Goal: Transaction & Acquisition: Obtain resource

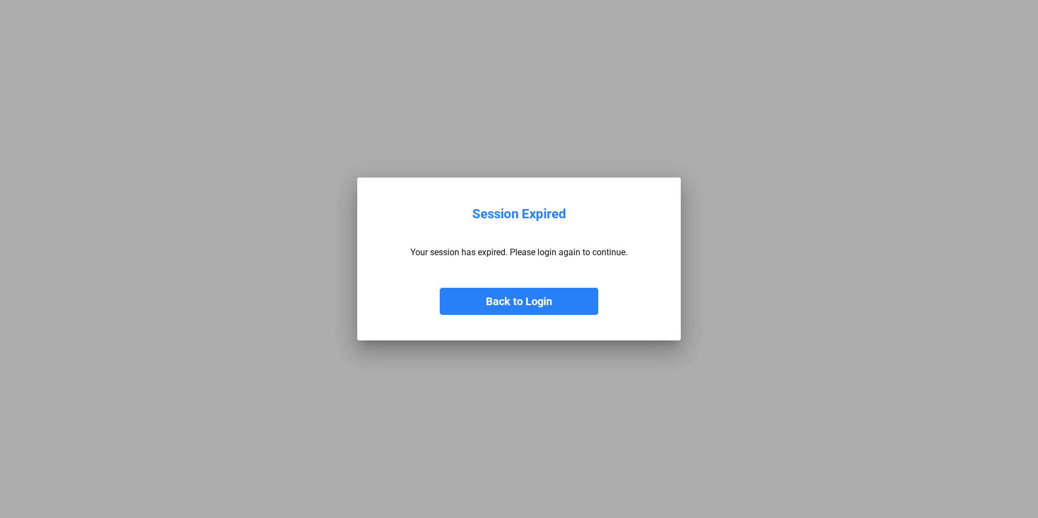
click at [528, 306] on button "Back to Login" at bounding box center [519, 301] width 158 height 27
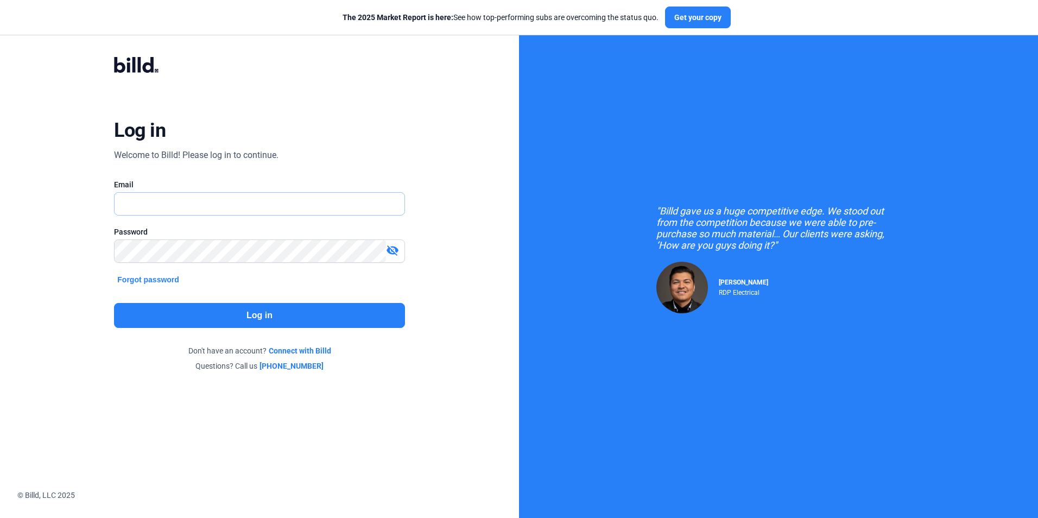
type input "[PERSON_NAME][EMAIL_ADDRESS][DOMAIN_NAME]"
click at [256, 314] on button "Log in" at bounding box center [259, 315] width 290 height 25
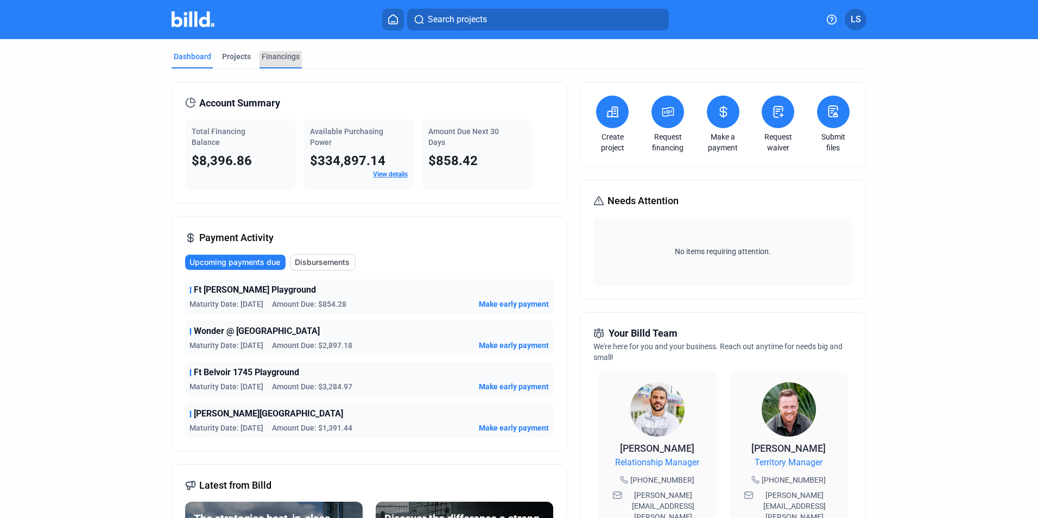
click at [272, 59] on div "Financings" at bounding box center [281, 56] width 38 height 11
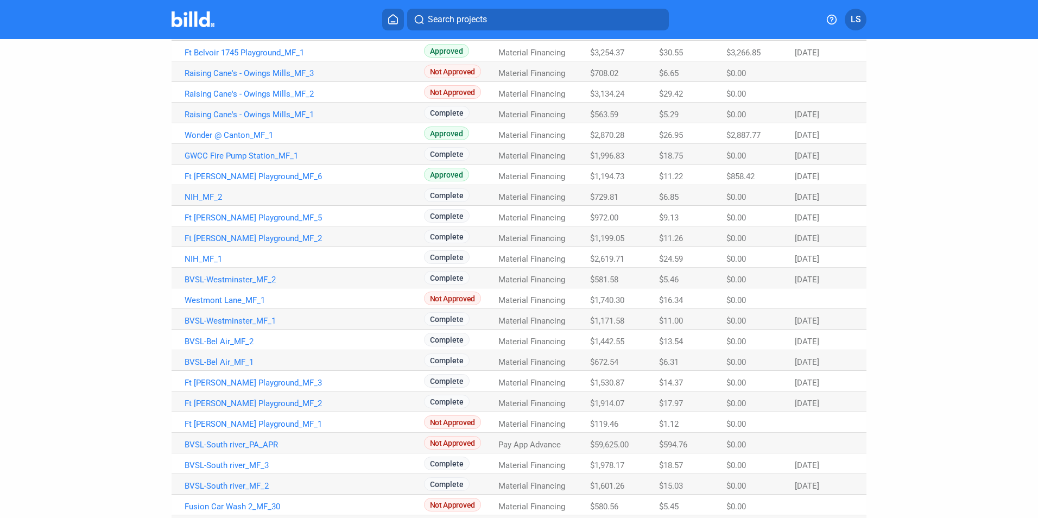
scroll to position [163, 0]
click at [259, 175] on link "Ft [PERSON_NAME] Playground_MF_6" at bounding box center [304, 175] width 239 height 10
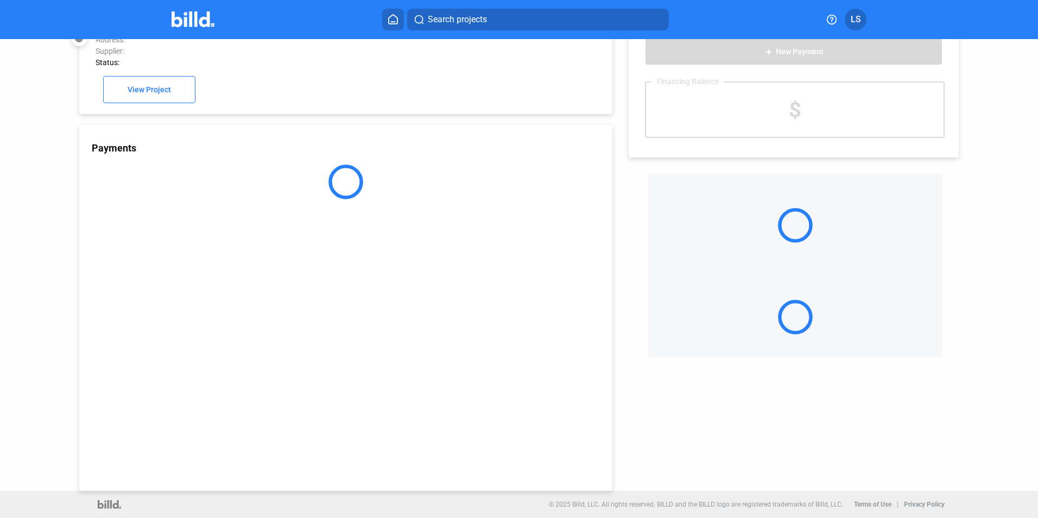
scroll to position [30, 0]
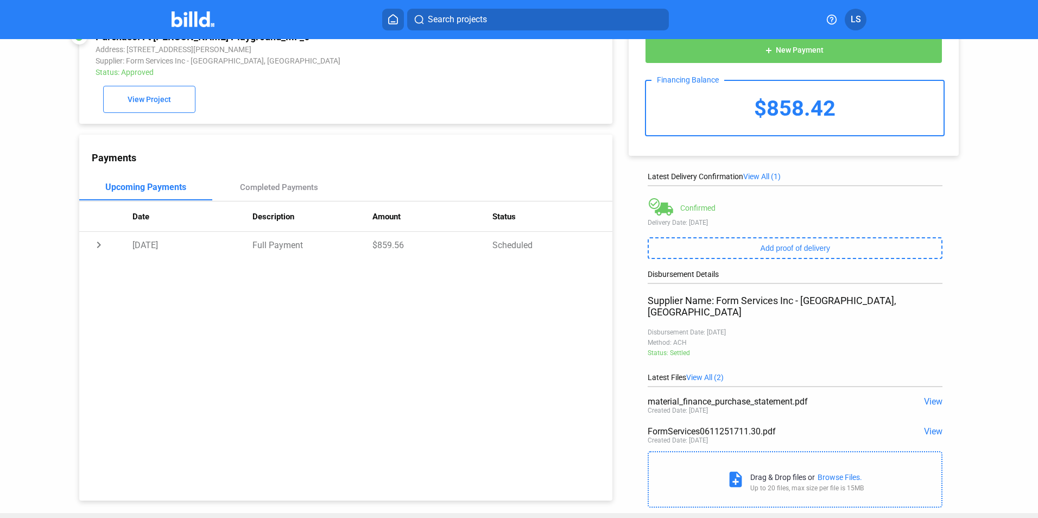
click at [928, 426] on span "View" at bounding box center [933, 431] width 18 height 10
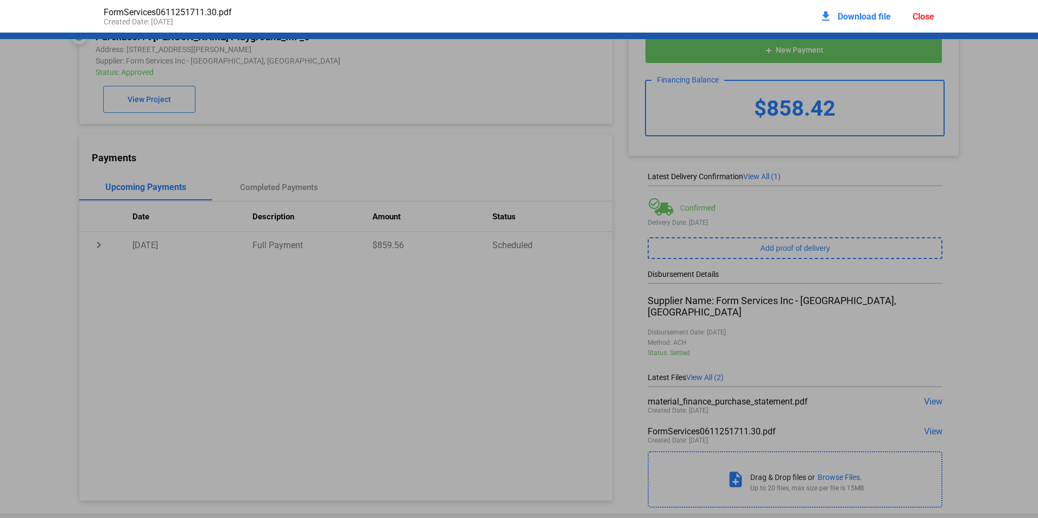
click at [857, 21] on span "Download file" at bounding box center [863, 16] width 53 height 10
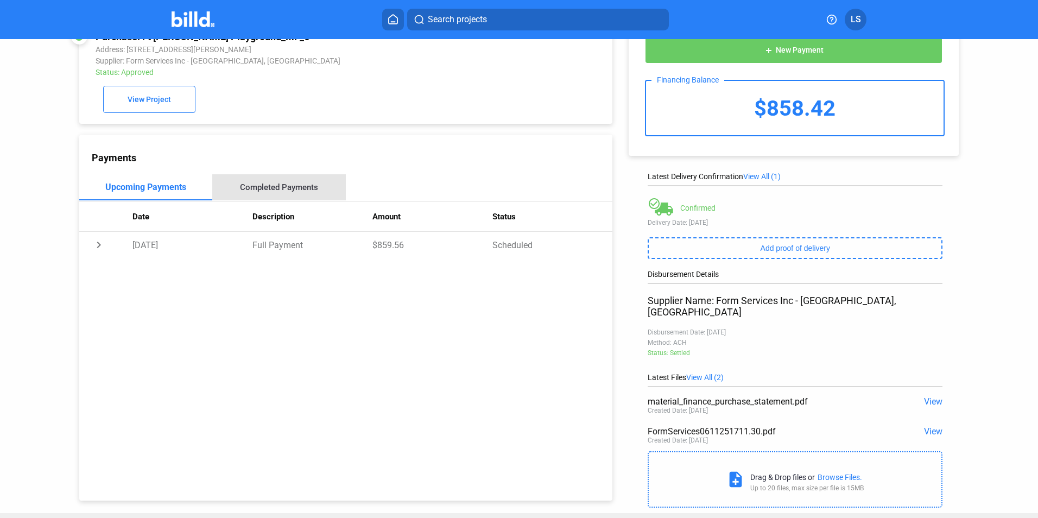
click at [290, 192] on div "Completed Payments" at bounding box center [279, 187] width 78 height 10
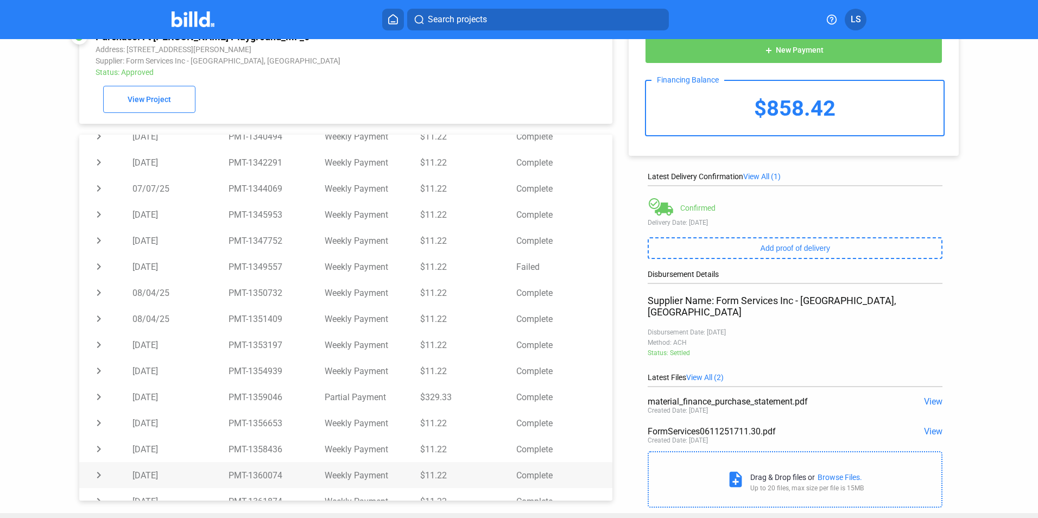
scroll to position [123, 0]
